Goal: Transaction & Acquisition: Purchase product/service

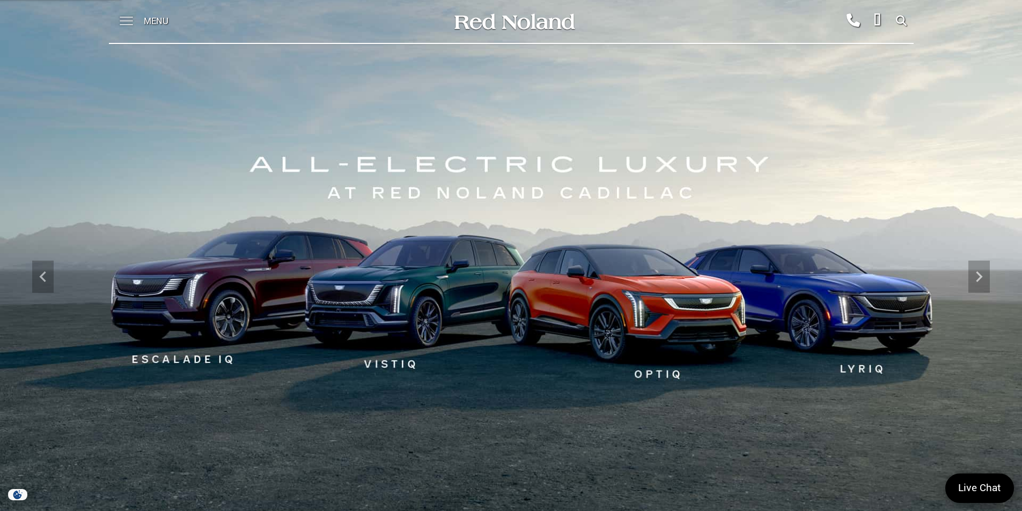
click at [126, 21] on span at bounding box center [126, 21] width 13 height 43
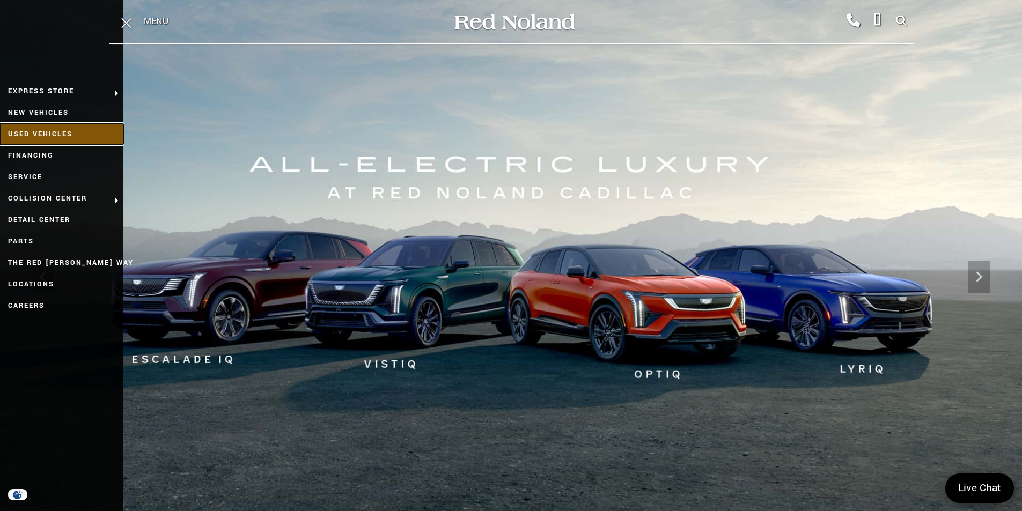
click at [72, 131] on link "Used Vehicles" at bounding box center [61, 133] width 123 height 21
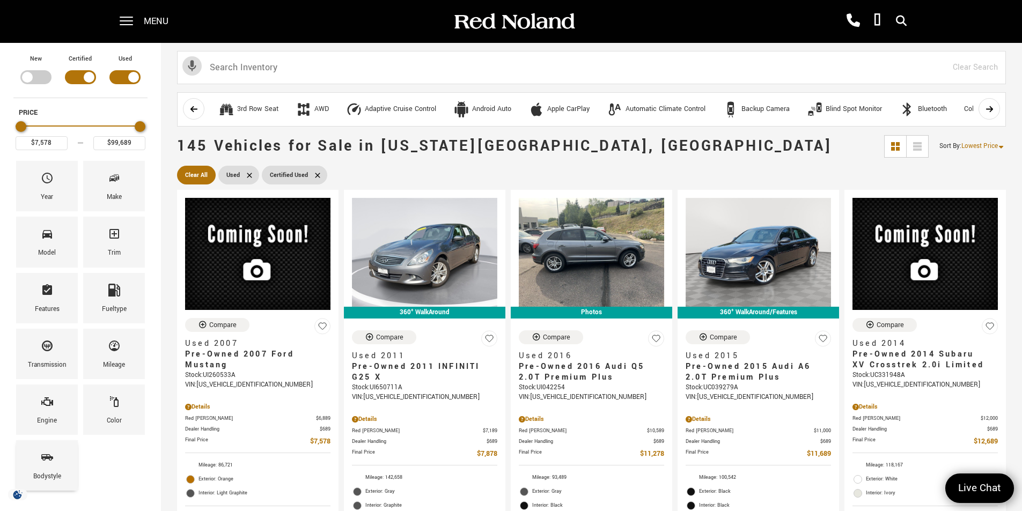
click at [50, 460] on icon "Bodystyle" at bounding box center [47, 457] width 13 height 13
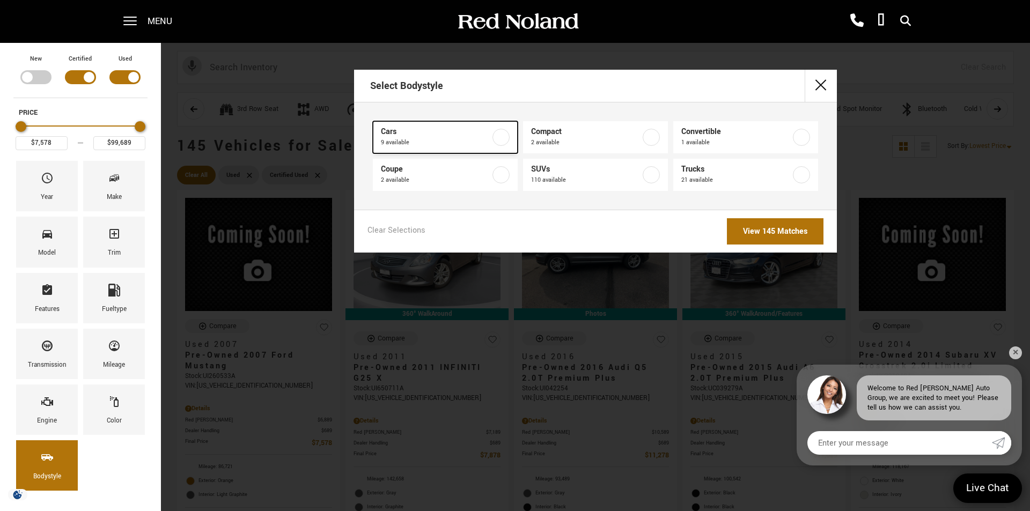
click at [498, 137] on label at bounding box center [501, 137] width 17 height 17
type input "$7,878"
type input "$48,689"
checkbox input "true"
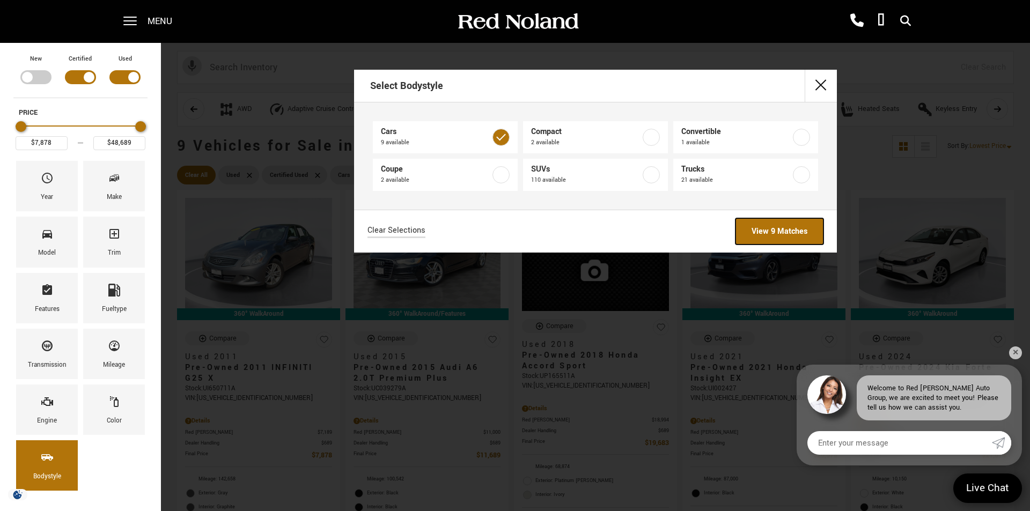
click at [786, 226] on link "View 9 Matches" at bounding box center [780, 231] width 88 height 26
